Goal: Information Seeking & Learning: Learn about a topic

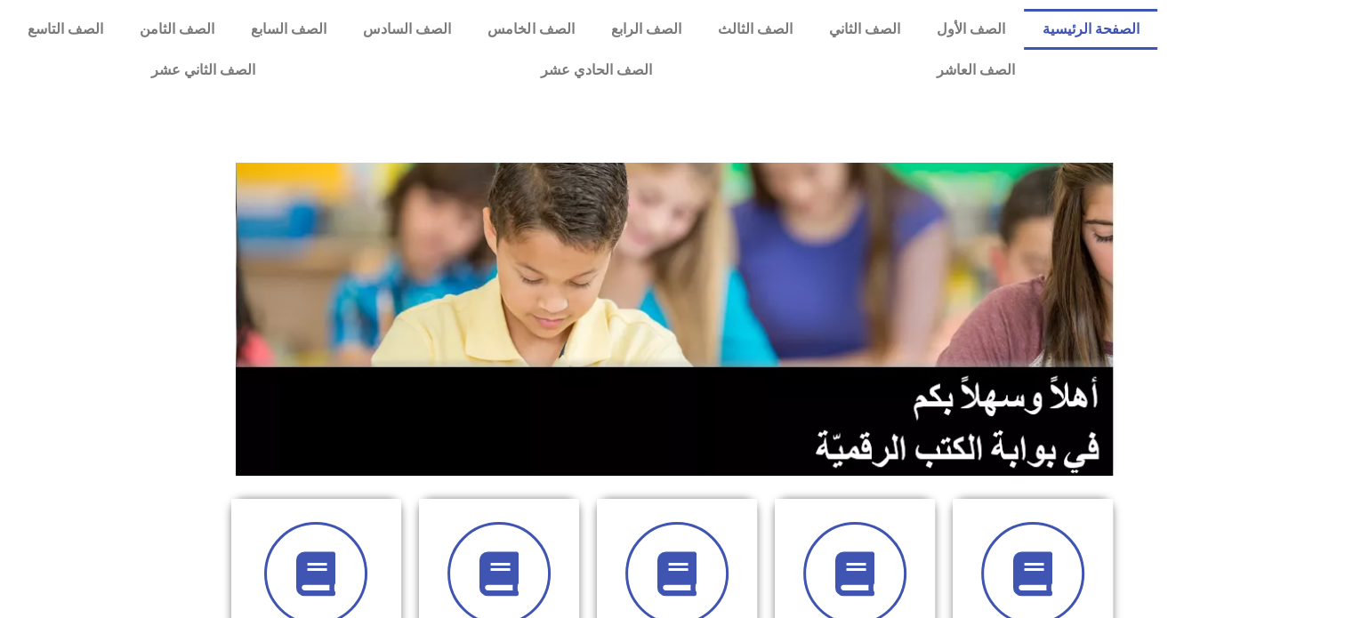
scroll to position [541, 0]
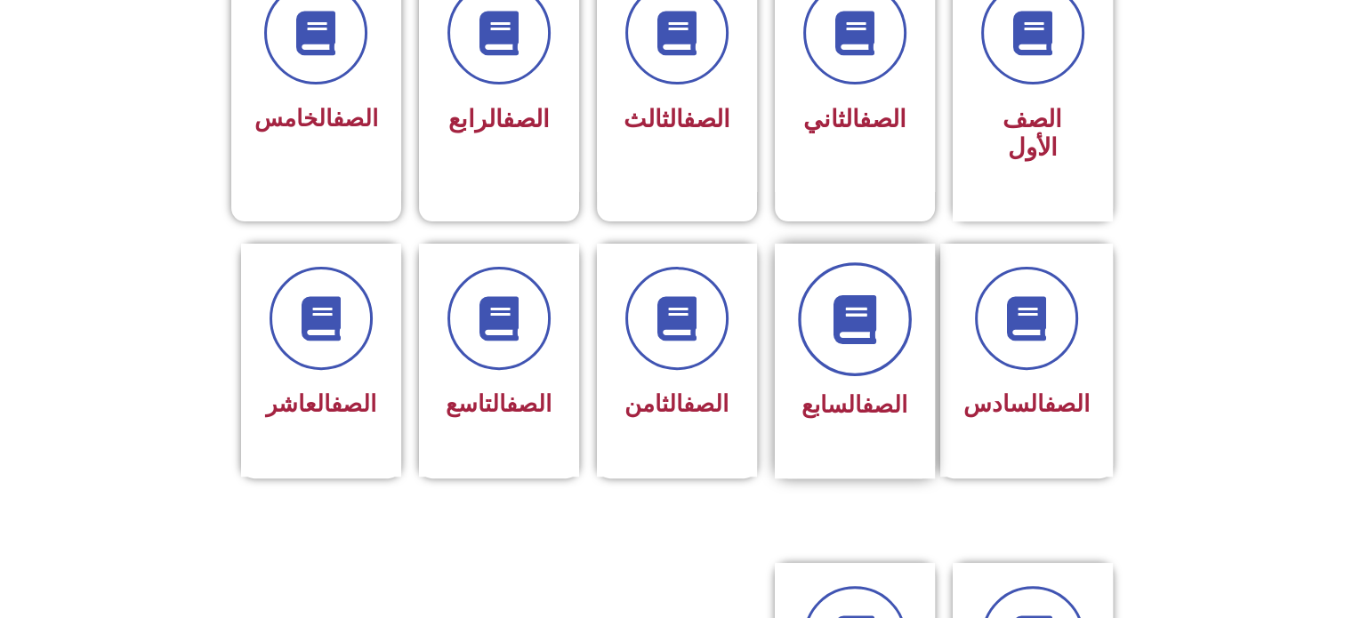
click at [829, 281] on span at bounding box center [855, 319] width 114 height 114
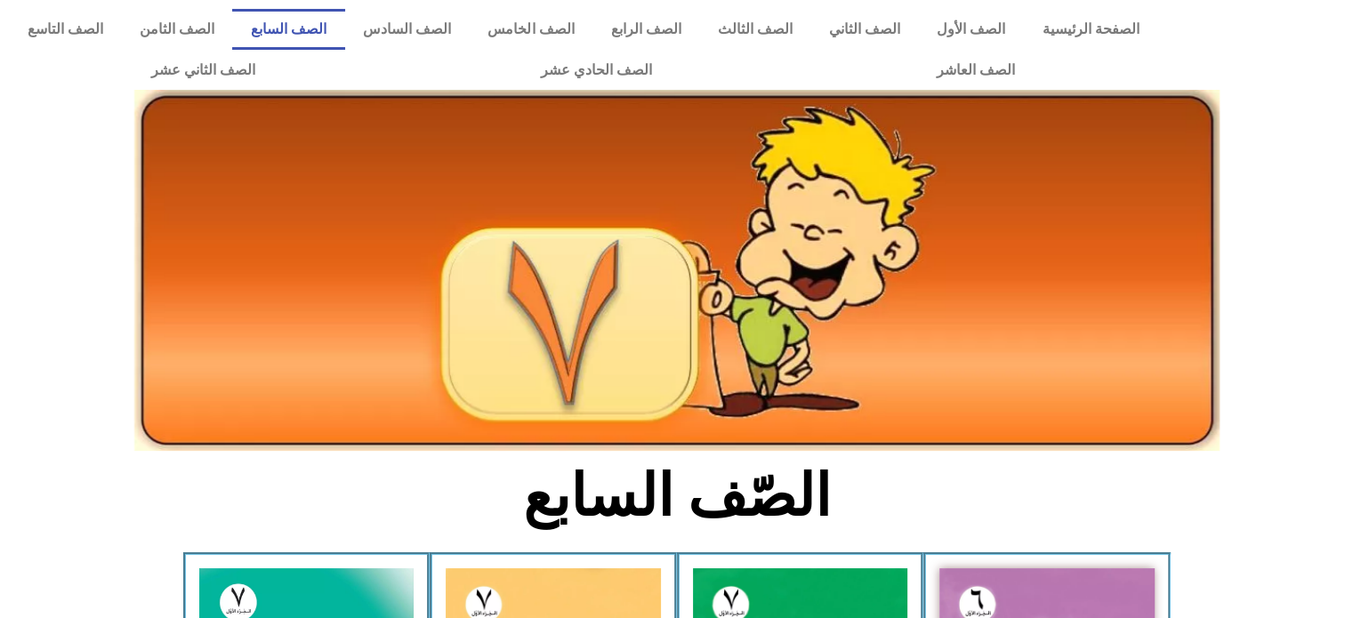
scroll to position [541, 0]
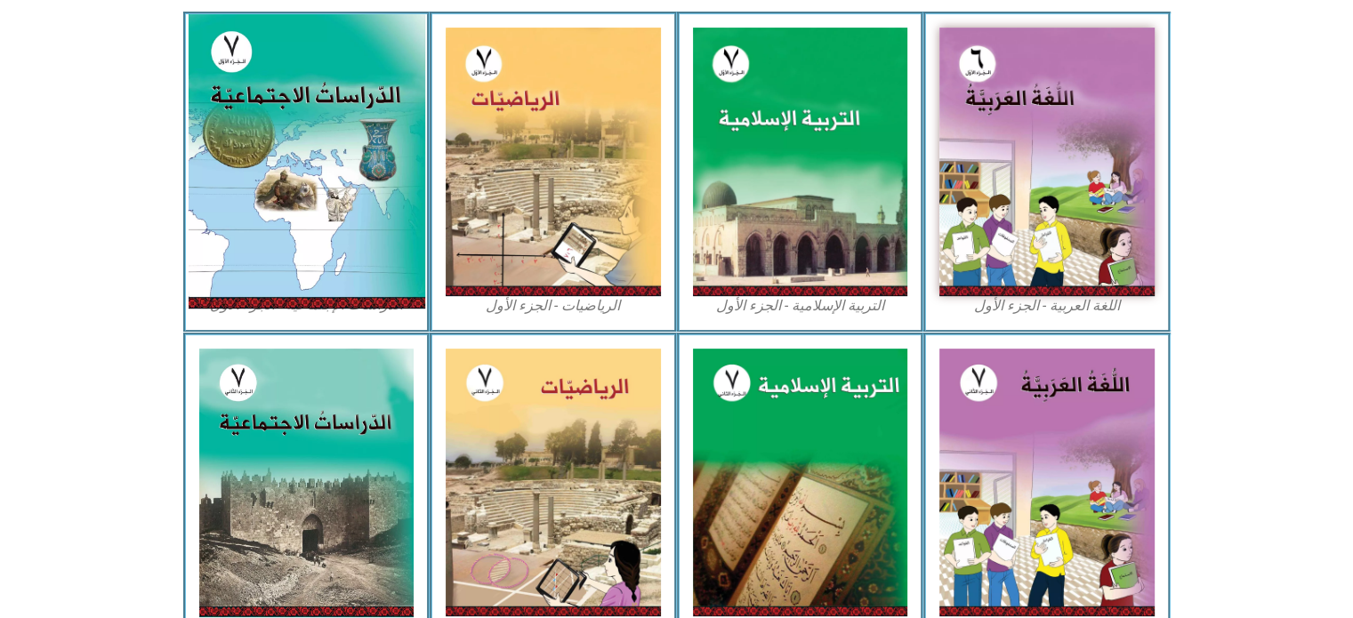
click at [384, 281] on img at bounding box center [306, 161] width 237 height 294
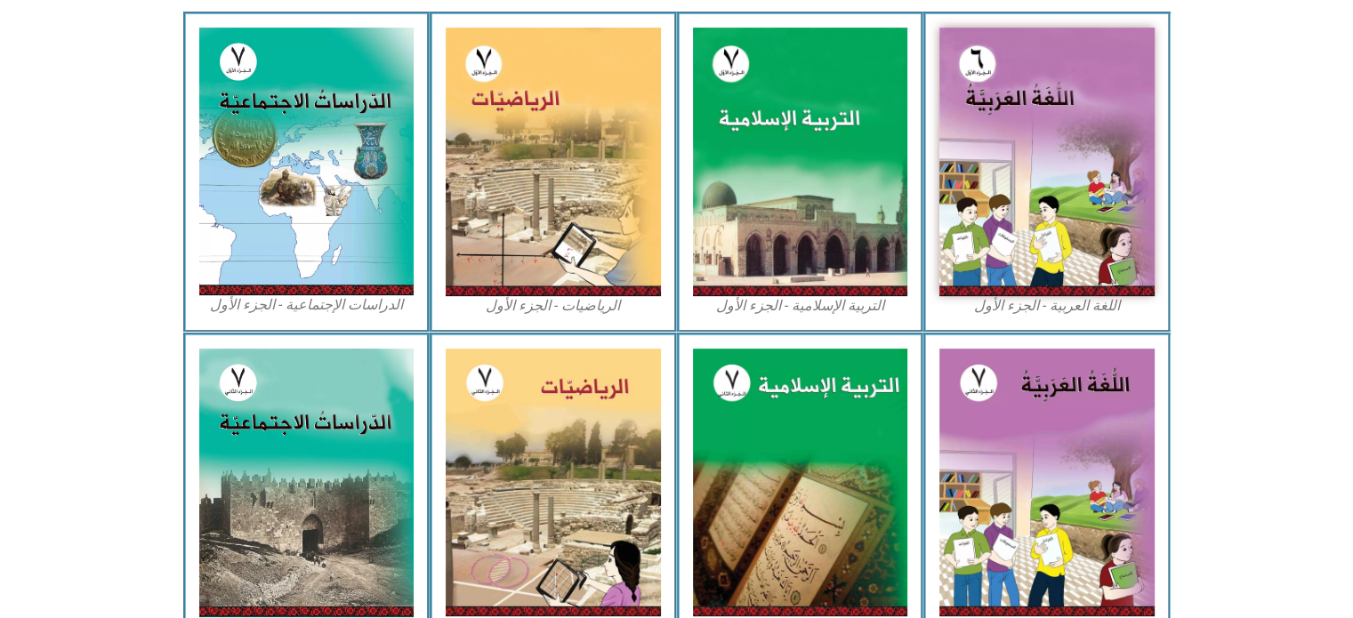
scroll to position [0, 0]
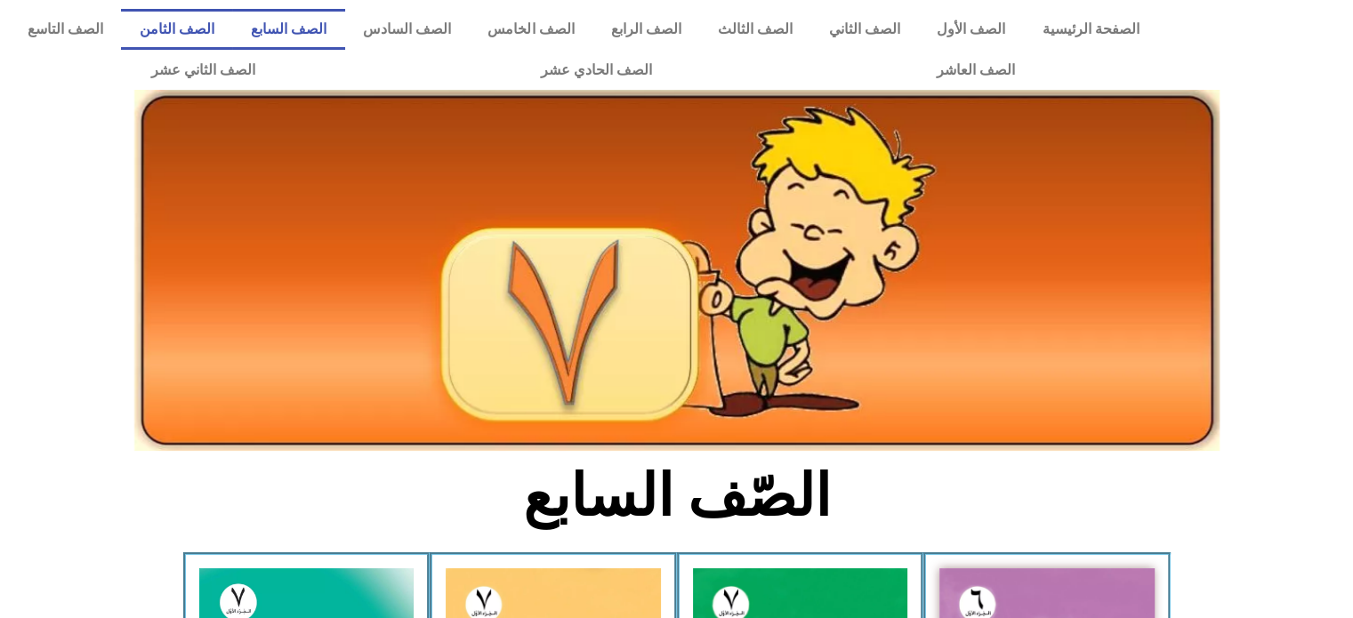
click at [232, 25] on link "الصف الثامن" at bounding box center [176, 29] width 111 height 41
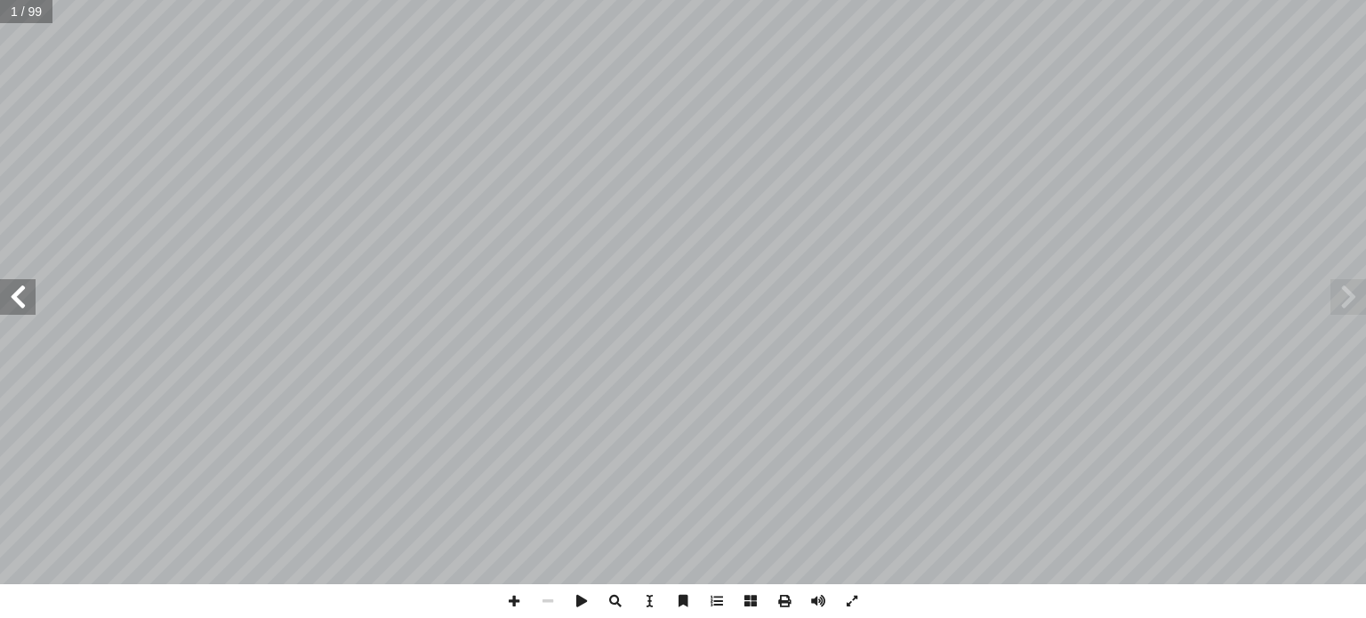
click at [26, 301] on span at bounding box center [18, 297] width 36 height 36
click at [1345, 298] on span at bounding box center [1348, 297] width 36 height 36
click at [14, 303] on span at bounding box center [18, 297] width 36 height 36
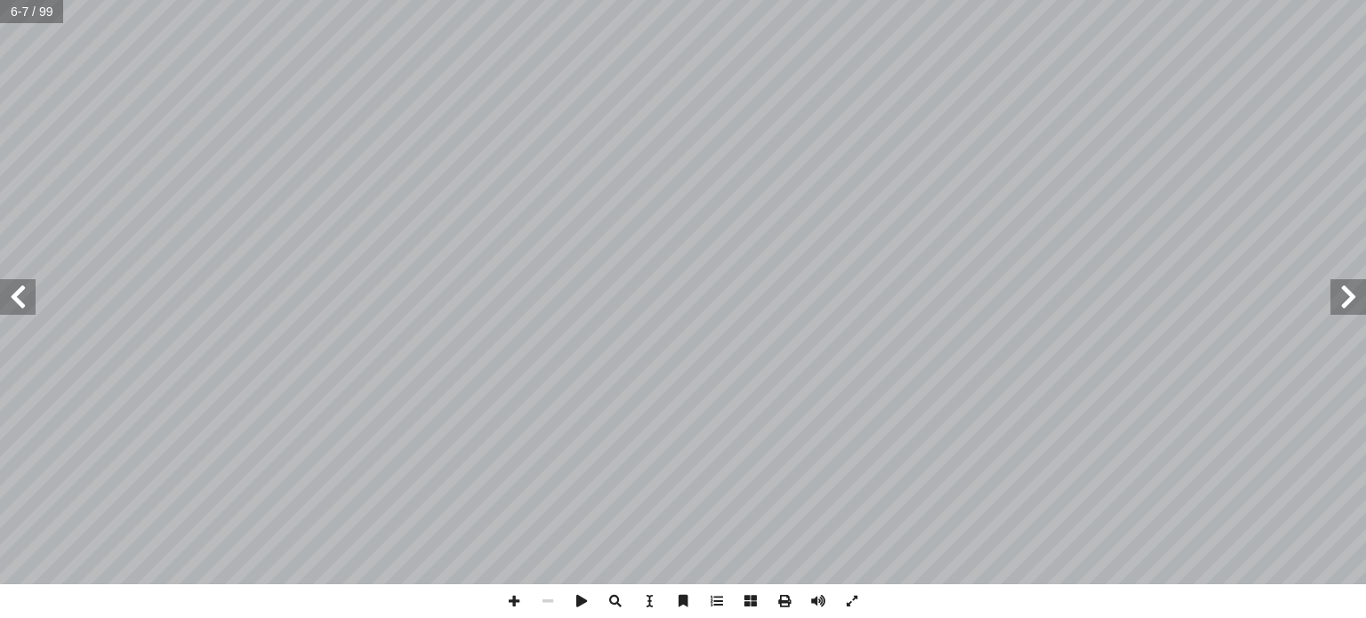
click at [14, 303] on span at bounding box center [18, 297] width 36 height 36
click at [1363, 293] on span at bounding box center [1348, 297] width 36 height 36
click at [1352, 310] on span at bounding box center [1348, 297] width 36 height 36
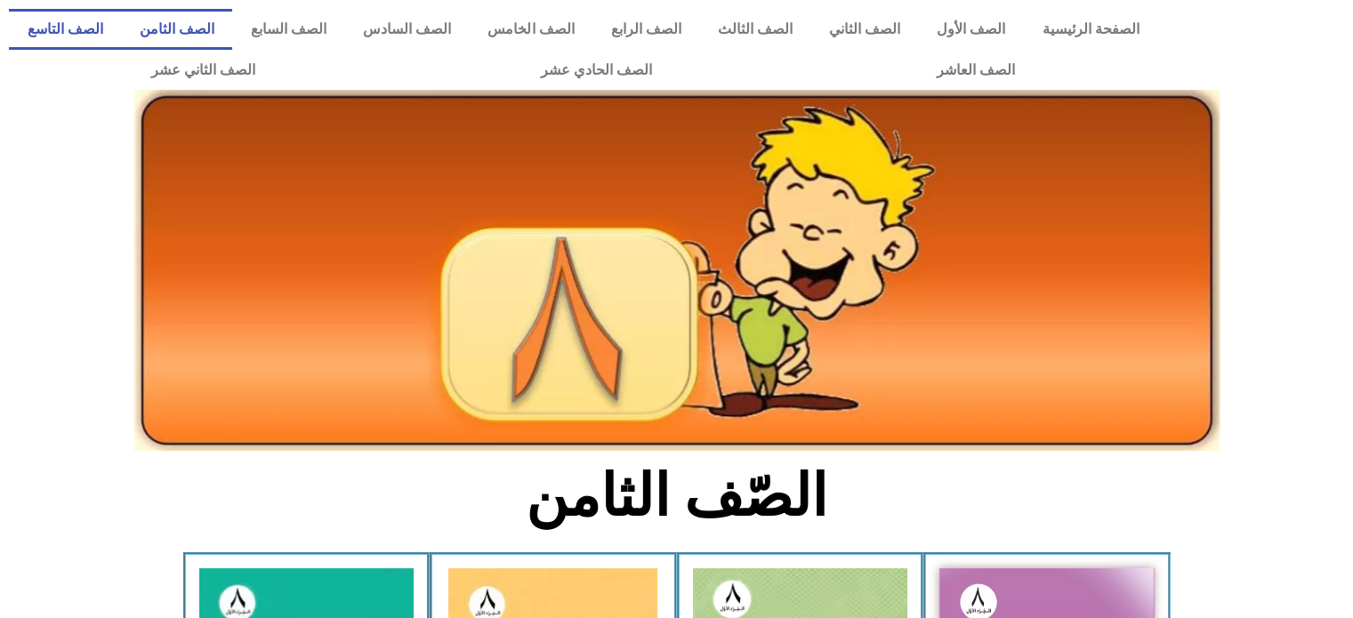
click at [121, 12] on link "الصف التاسع" at bounding box center [65, 29] width 112 height 41
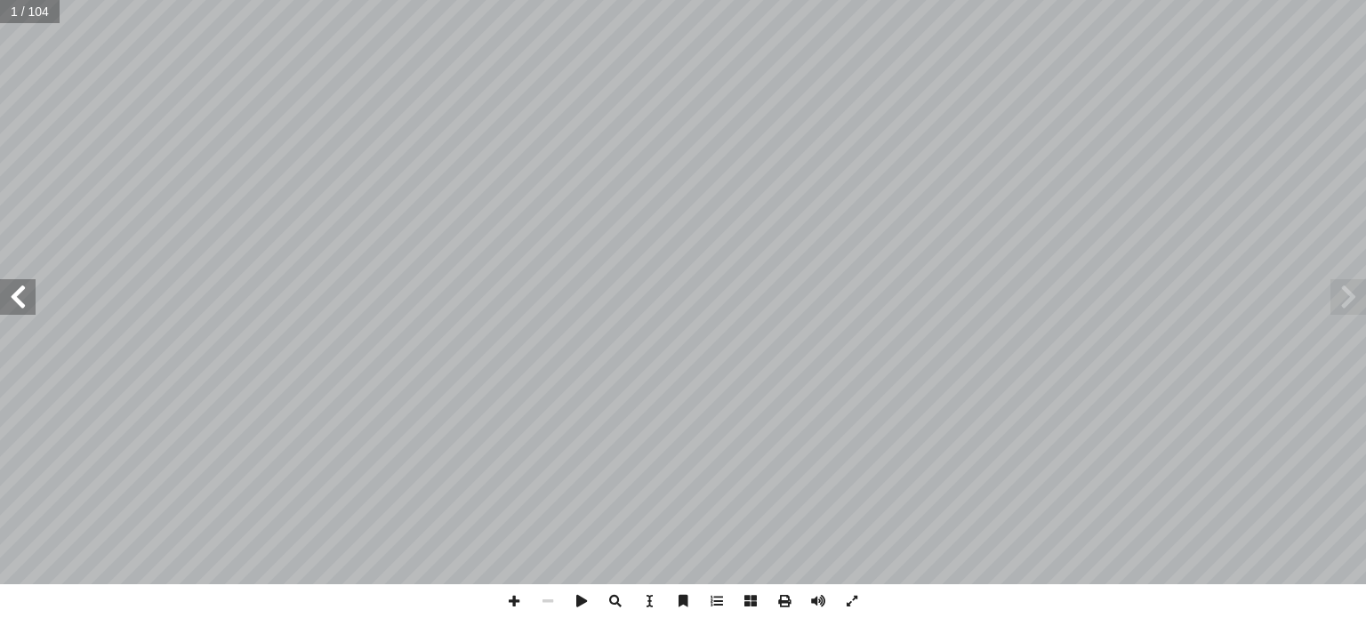
click at [19, 294] on span at bounding box center [18, 297] width 36 height 36
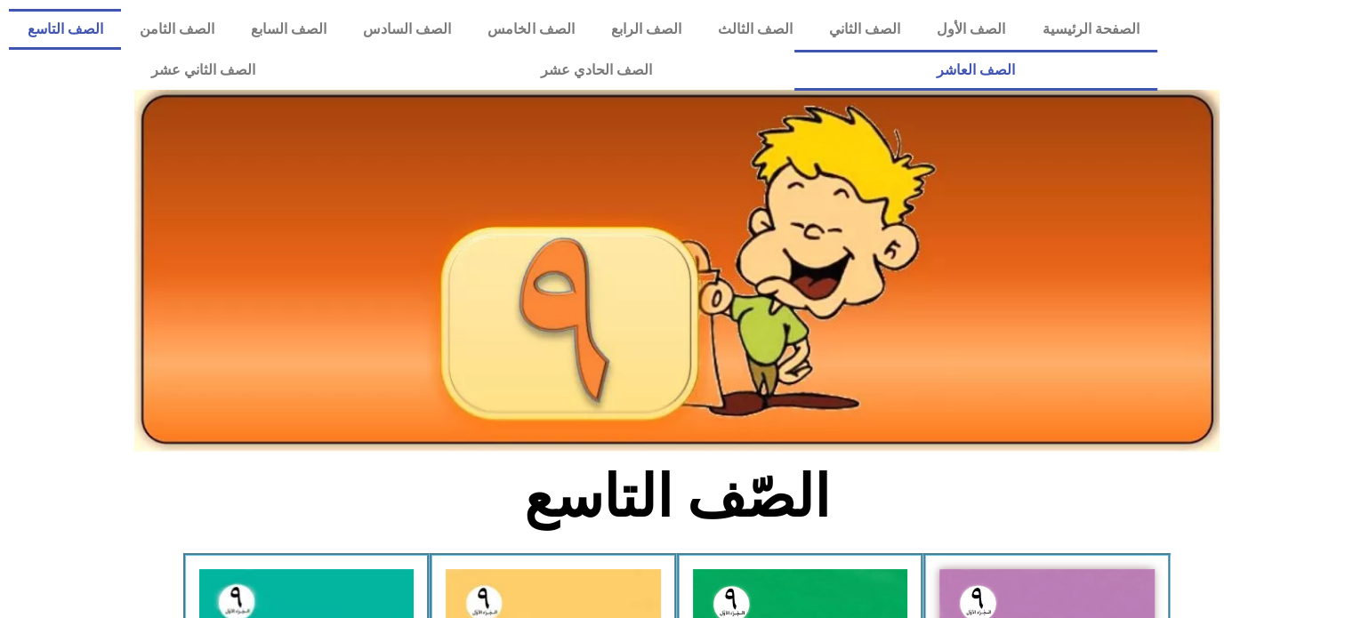
click at [794, 50] on link "الصف العاشر" at bounding box center [975, 70] width 363 height 41
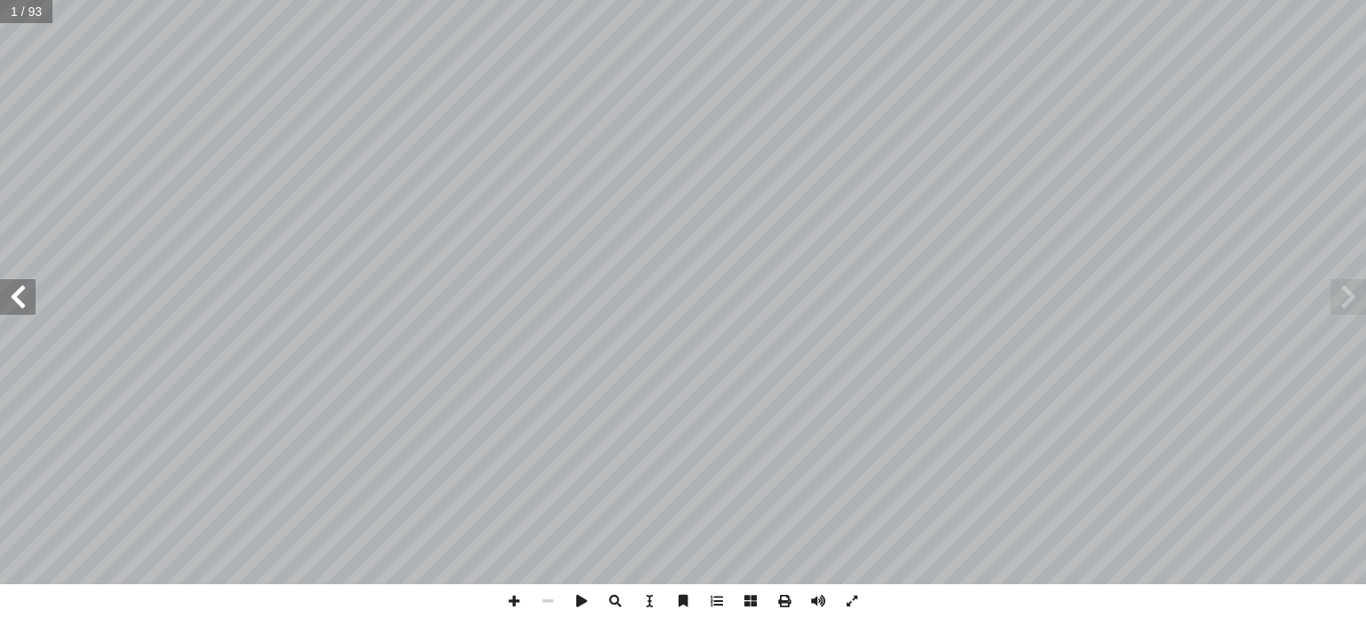
click at [14, 294] on span at bounding box center [18, 297] width 36 height 36
click at [510, 601] on span at bounding box center [514, 601] width 34 height 34
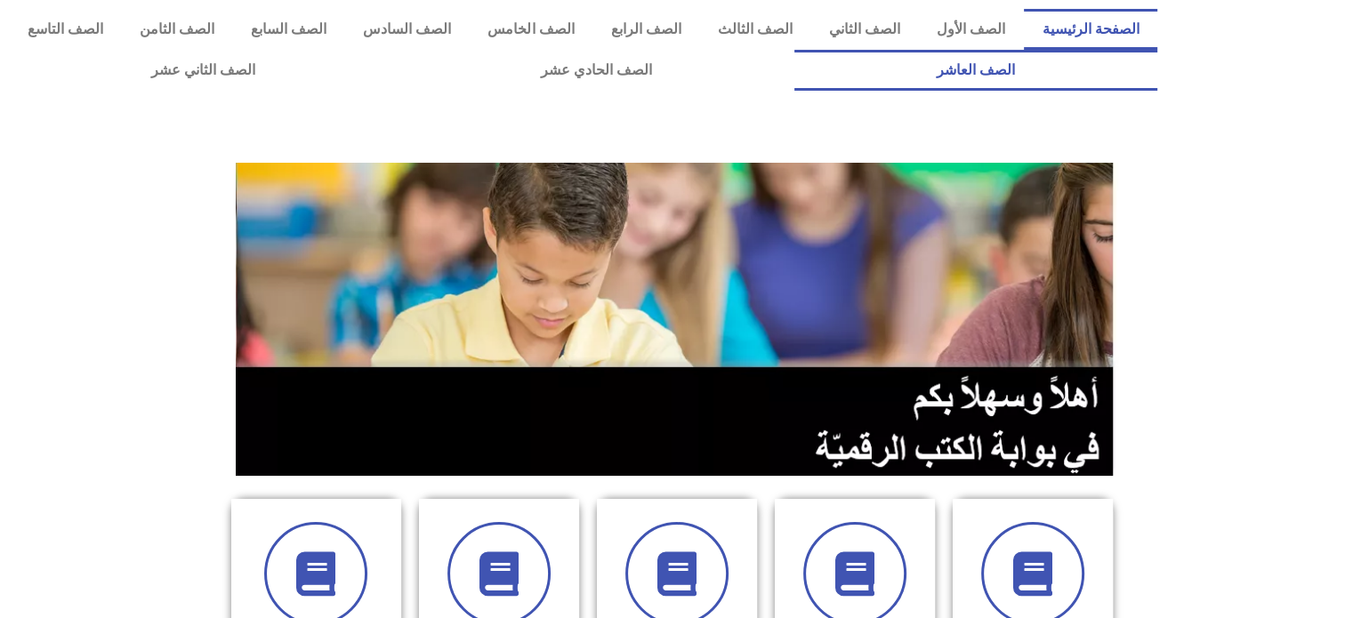
click at [794, 50] on link "الصف العاشر" at bounding box center [975, 70] width 363 height 41
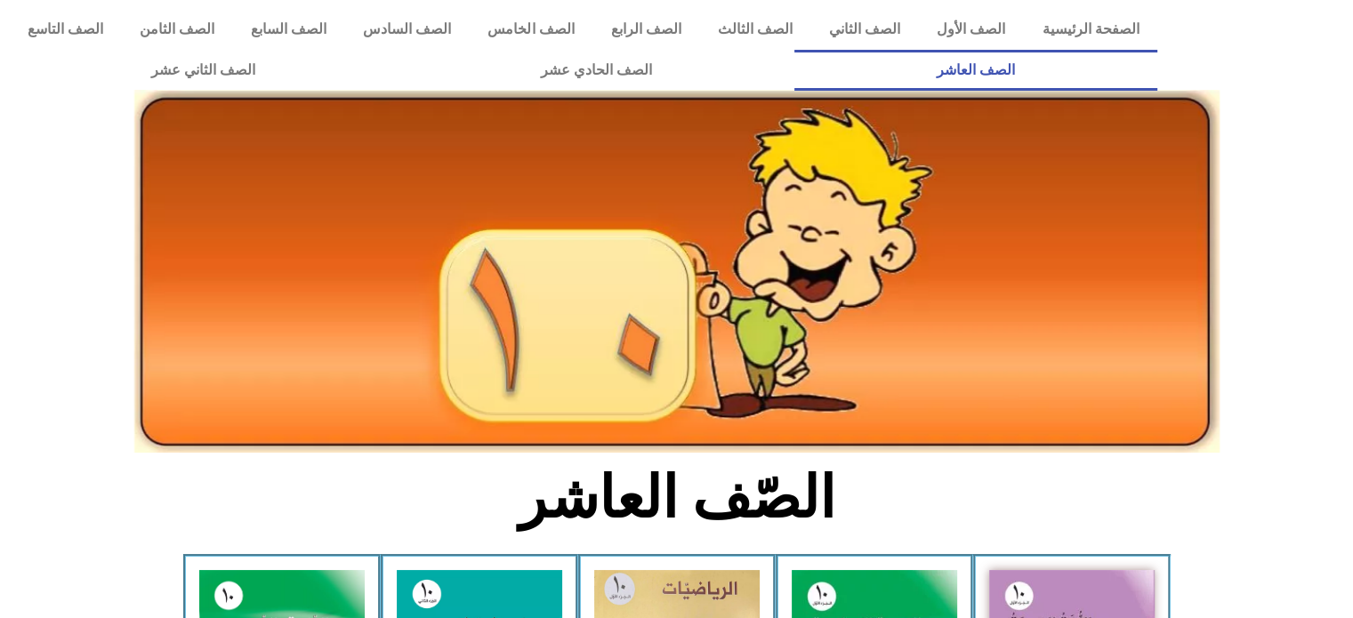
scroll to position [541, 0]
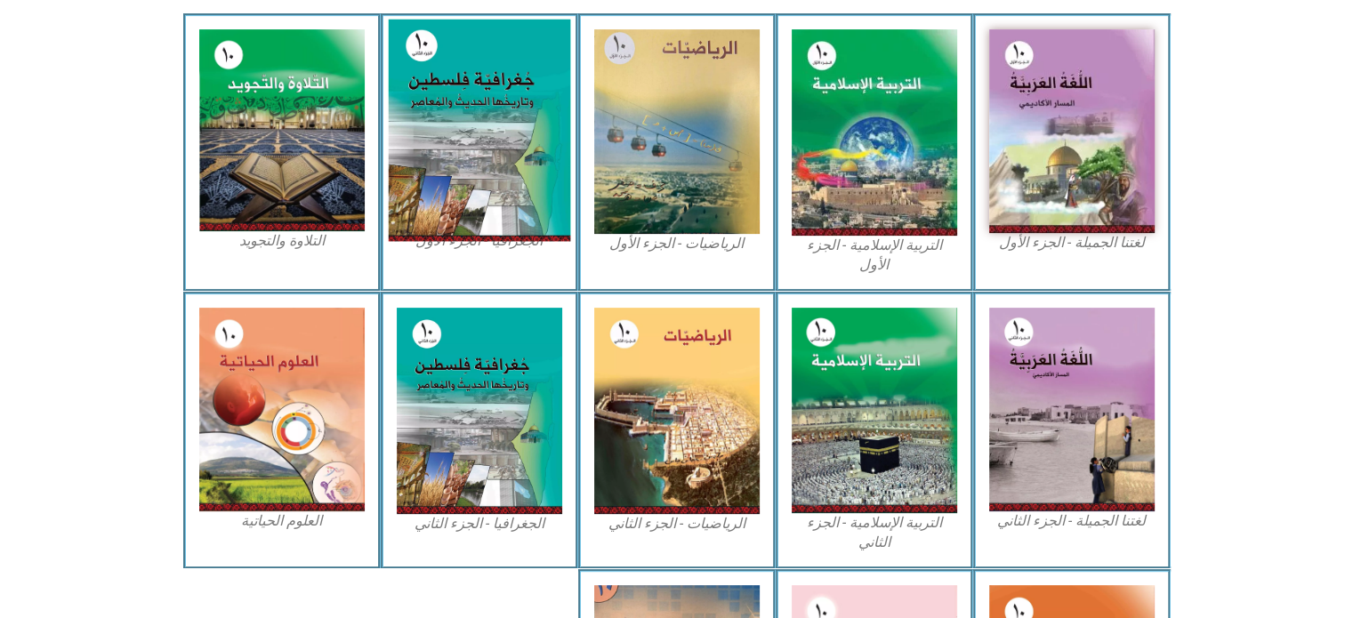
click at [461, 214] on img at bounding box center [479, 131] width 182 height 222
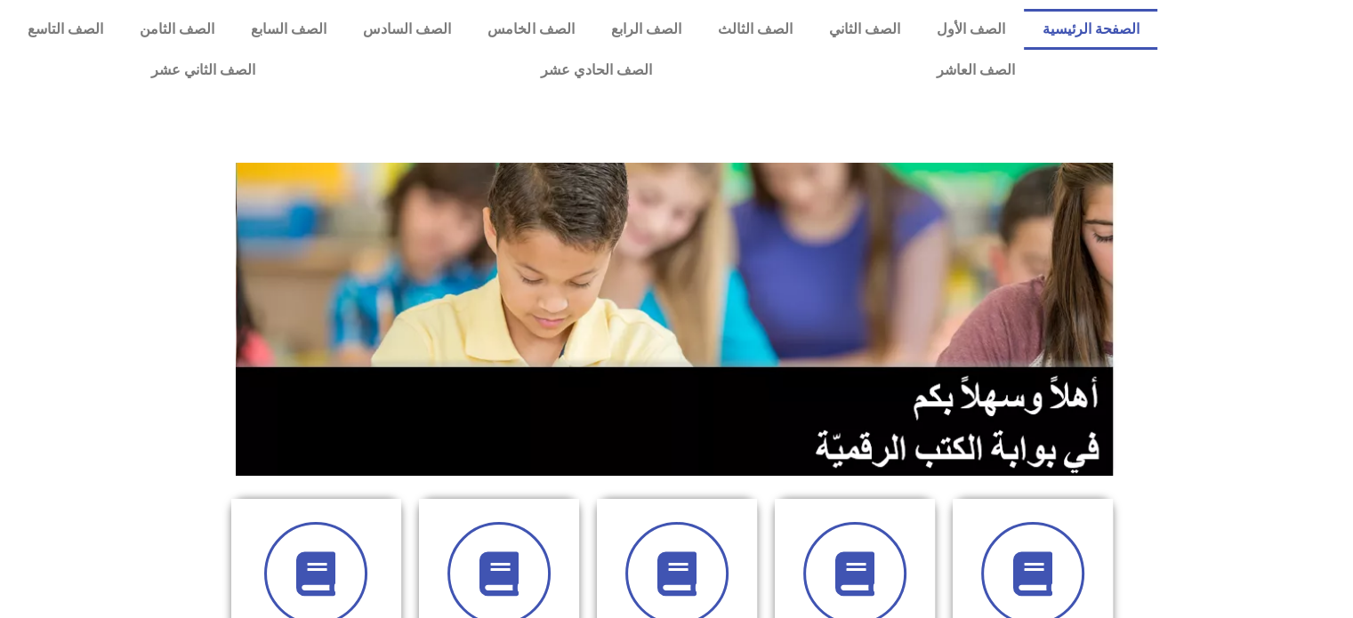
scroll to position [541, 0]
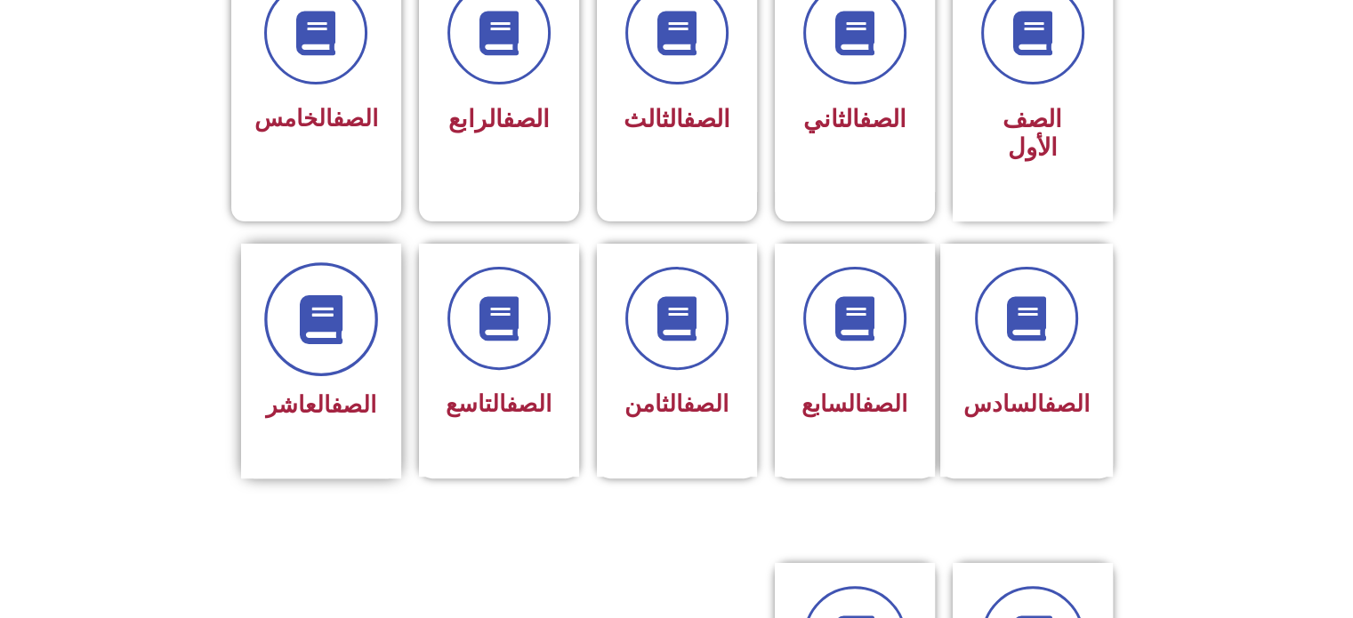
click at [327, 294] on icon at bounding box center [320, 318] width 49 height 49
